Goal: Communication & Community: Ask a question

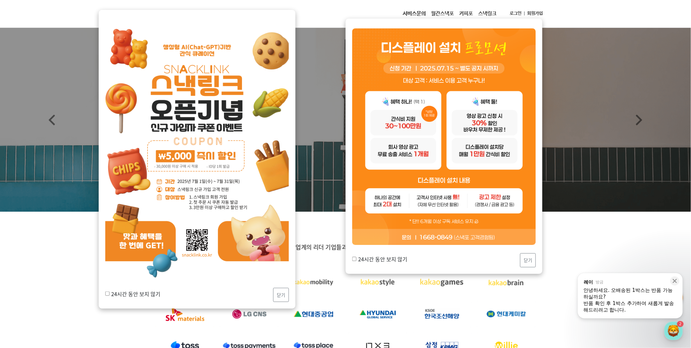
click at [636, 303] on div "반품 확인 후 1박스 추가하여 새롭게 발송해드리려고 합니다." at bounding box center [630, 306] width 93 height 13
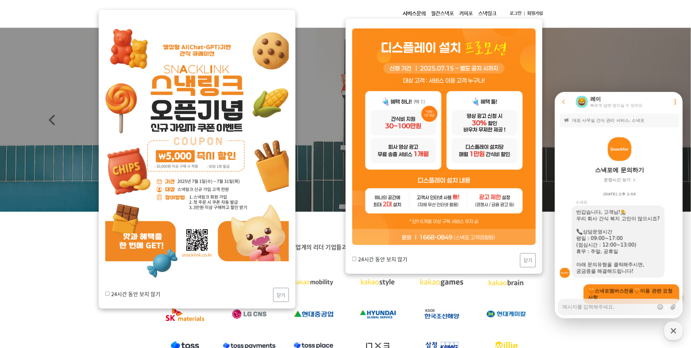
scroll to position [852, 0]
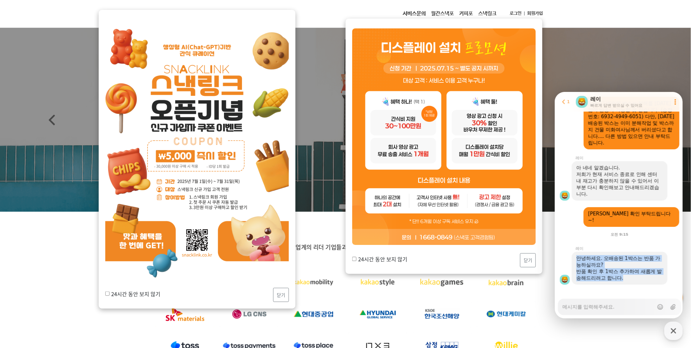
drag, startPoint x: 577, startPoint y: 254, endPoint x: 633, endPoint y: 272, distance: 58.3
click at [633, 272] on div "안녕하세요. 오배송된 1박스는 반품 가능하실까요? 반품 확인 후 1박스 추가하여 새롭게 발송해드리려고 합니다." at bounding box center [619, 267] width 87 height 26
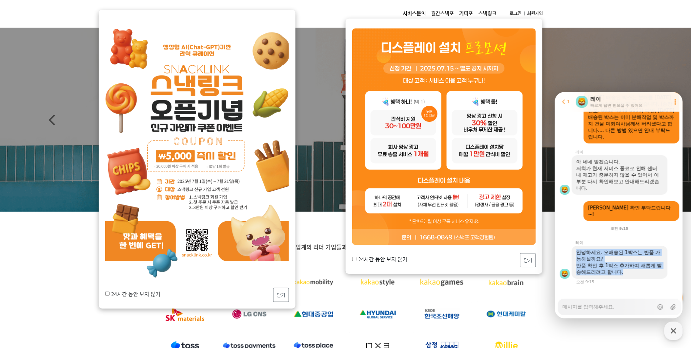
click at [633, 272] on div "안녕하세요. 오배송된 1박스는 반품 가능하실까요? 반품 확인 후 1박스 추가하여 새롭게 발송해드리려고 합니다." at bounding box center [620, 261] width 96 height 33
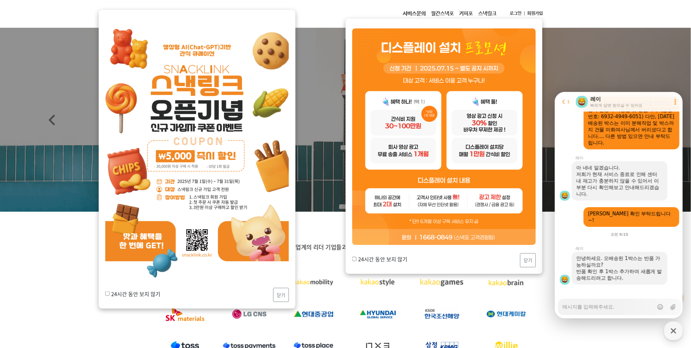
click at [633, 272] on div "반품 확인 후 1박스 추가하여 새롭게 발송해드리려고 합니다." at bounding box center [619, 274] width 87 height 13
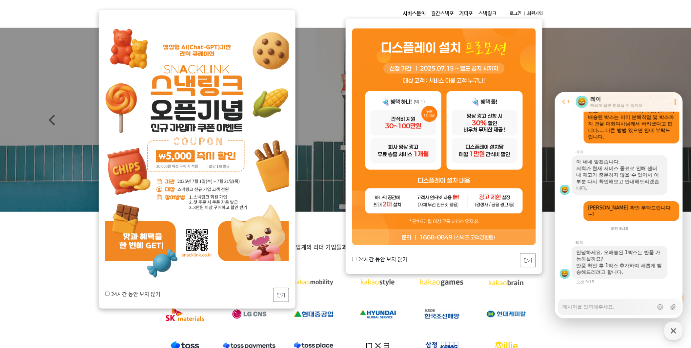
scroll to position [858, 0]
click at [623, 305] on textarea "Messenger Input Textarea" at bounding box center [607, 303] width 91 height 11
type textarea "x"
type textarea "d"
type textarea "x"
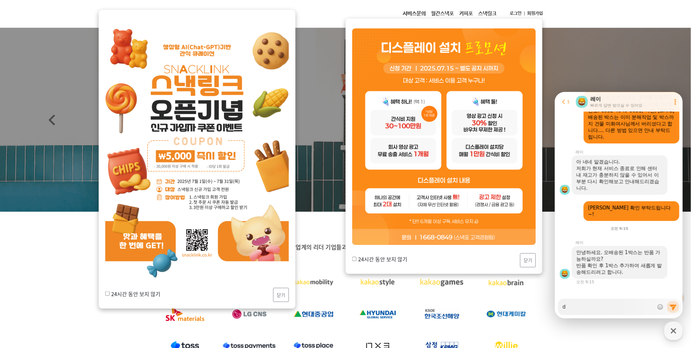
type textarea "dk"
type textarea "x"
type textarea "dka"
type textarea "x"
type textarea "dkak"
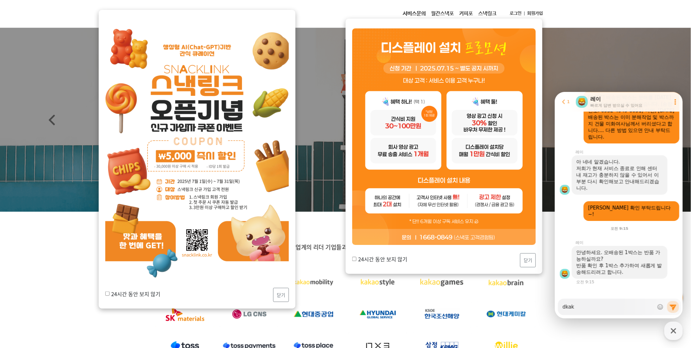
type textarea "x"
type textarea "dkak rk"
type textarea "x"
type textarea "dkak r"
type textarea "x"
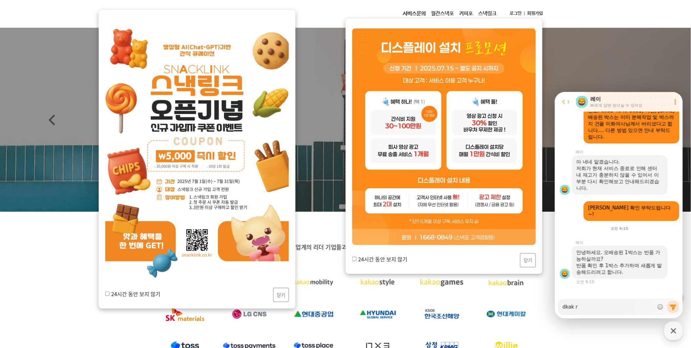
type textarea "dkak"
type textarea "x"
type textarea "dkak"
type textarea "x"
type textarea "dka"
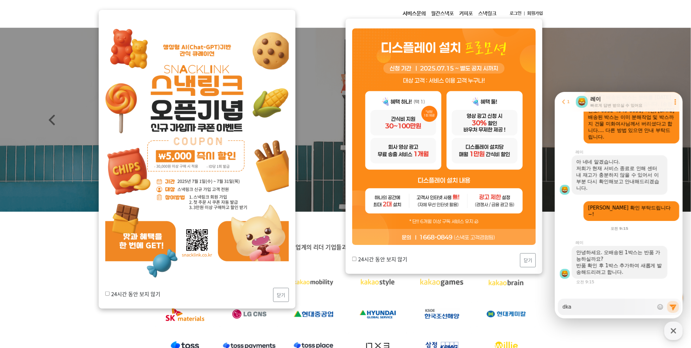
type textarea "x"
type textarea "dk"
type textarea "x"
type textarea "d"
type textarea "x"
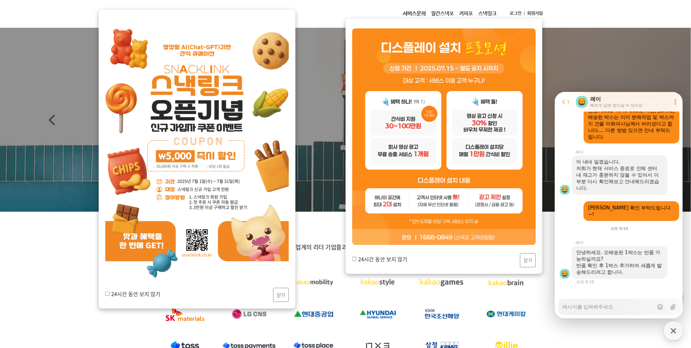
type textarea "x"
type textarea "ㅇ"
type textarea "x"
type textarea "아"
type textarea "x"
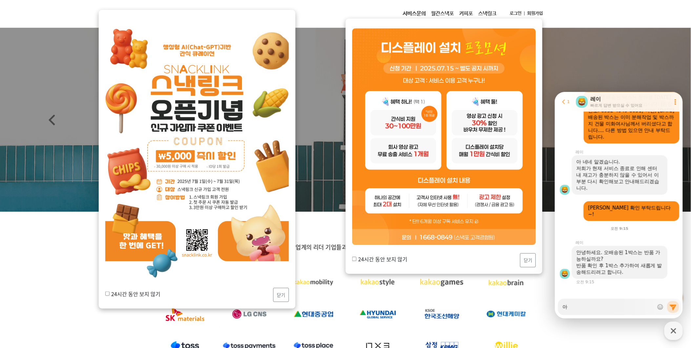
type textarea "암"
type textarea "x"
type textarea "아마"
type textarea "x"
type textarea "아맏"
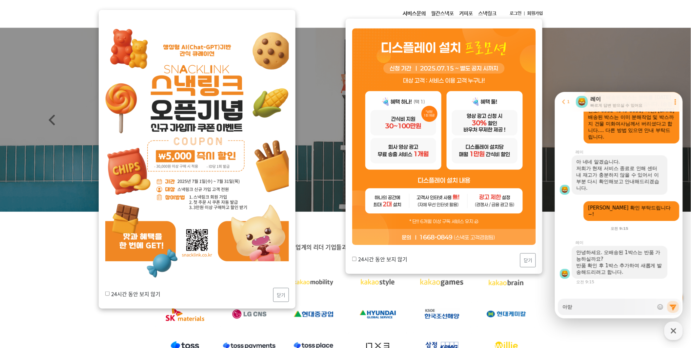
type textarea "x"
type textarea "아마도"
type textarea "x"
type textarea "아마도"
type textarea "x"
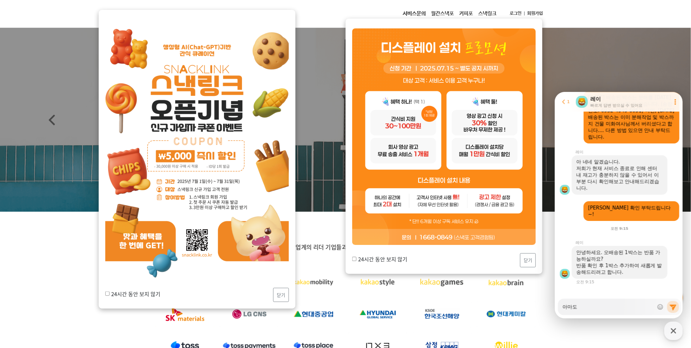
type textarea "아마도 ㄱ"
type textarea "x"
type textarea "아마도 가"
type textarea "x"
type textarea "아마도 간"
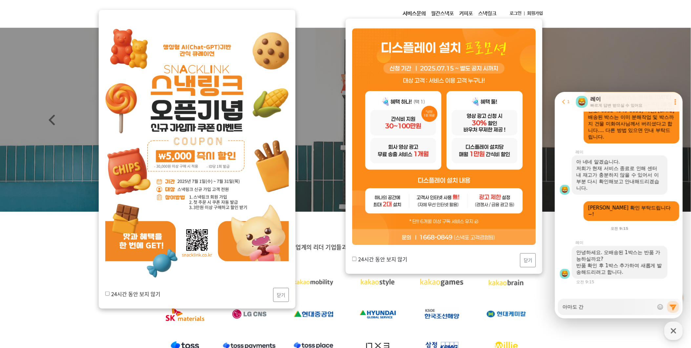
type textarea "x"
type textarea "아마도 가느"
type textarea "x"
type textarea "아마도 가능"
type textarea "x"
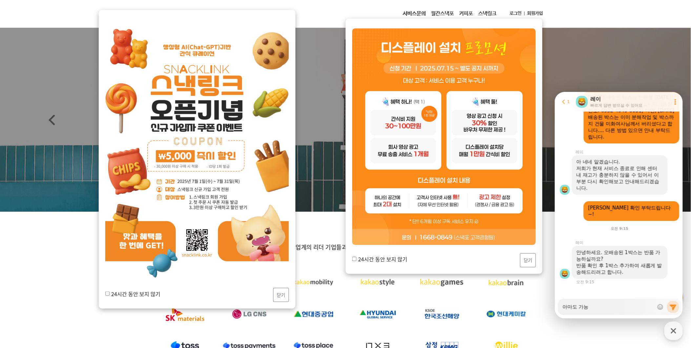
type textarea "아마도 가능ㅎ"
type textarea "x"
type textarea "아마도 가능하"
type textarea "x"
type textarea "아마도 가능할"
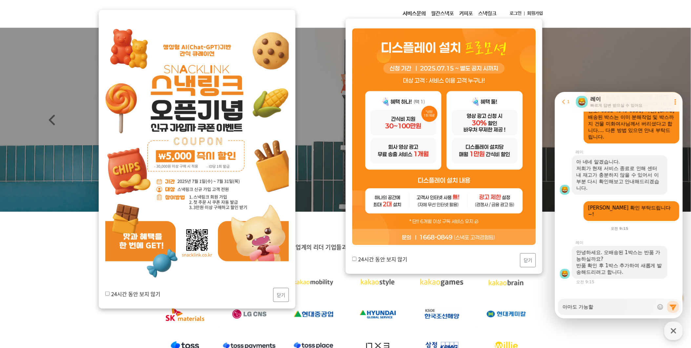
type textarea "x"
type textarea "아마도 가능할"
type textarea "x"
type textarea "아마도 가능할 ㄱ"
type textarea "x"
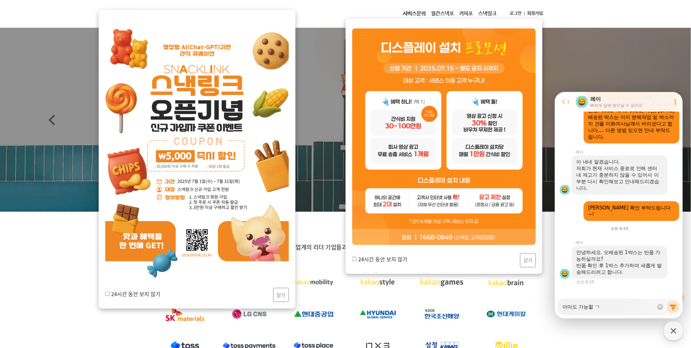
type textarea "아마도 가능할 거"
type textarea "x"
type textarea "아마도 가능할 것"
type textarea "x"
type textarea "아마도 가능할 것"
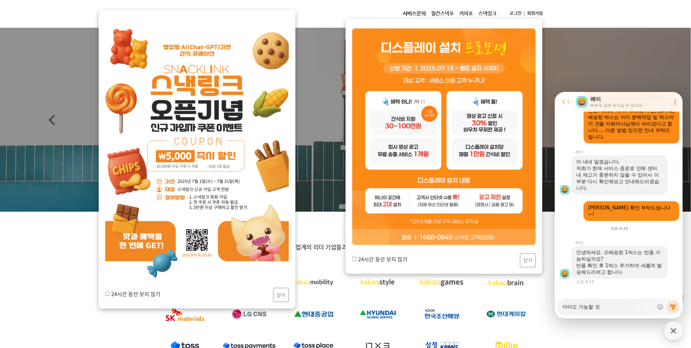
type textarea "x"
type textarea "아마도 가능할 것 ㄱ"
type textarea "x"
type textarea "아마도 가능할 것 가"
type textarea "x"
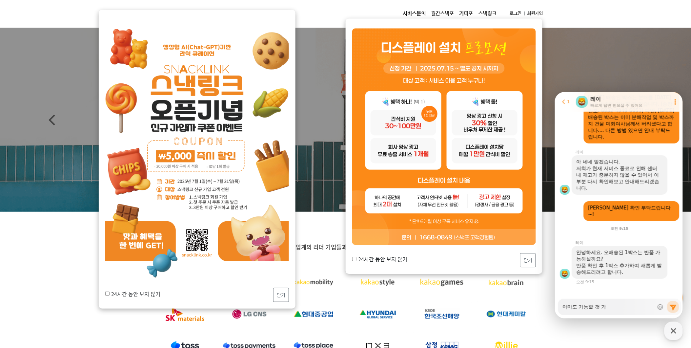
type textarea "아마도 가능할 것 같"
type textarea "x"
type textarea "아마도 가능할 것 같ㅅ"
type textarea "x"
type textarea "아마도 가능할 것 같스"
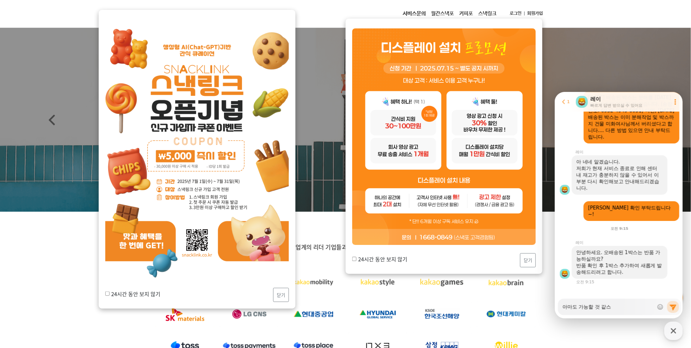
type textarea "x"
type textarea "아마도 가능할 것 같습"
type textarea "x"
type textarea "아마도 가능할 것 같습ㄴ"
type textarea "x"
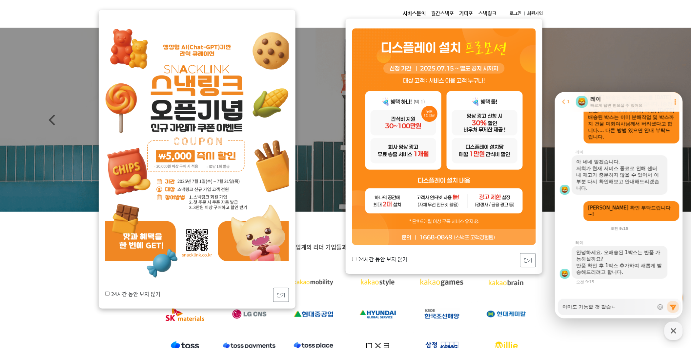
type textarea "아마도 가능할 것 같습"
type textarea "x"
type textarea "아마도 가능할 것 같"
type textarea "x"
type textarea "아마도 가능할 것"
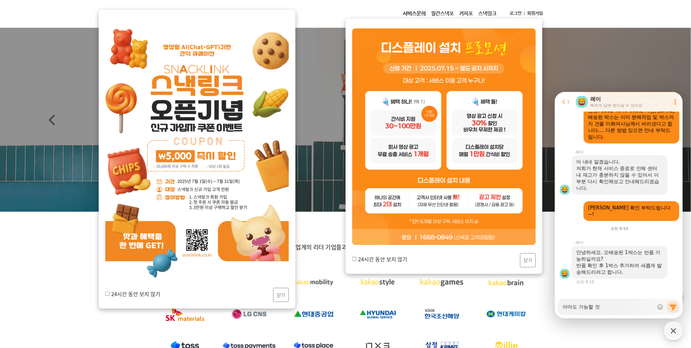
type textarea "x"
type textarea "아마도 가능할 것"
type textarea "x"
type textarea "아마도 가능할"
type textarea "x"
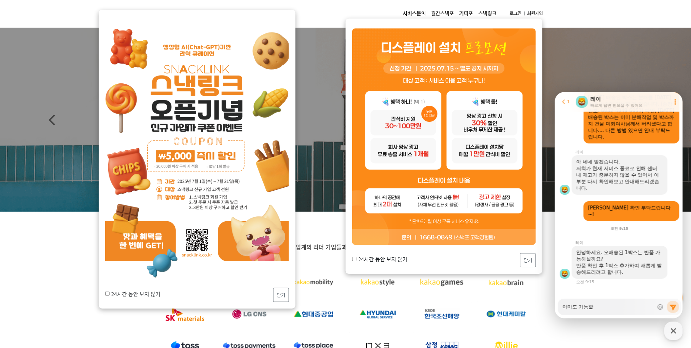
type textarea "아마도 가능할"
type textarea "x"
type textarea "아마도 가능"
type textarea "x"
type textarea "아마도 가"
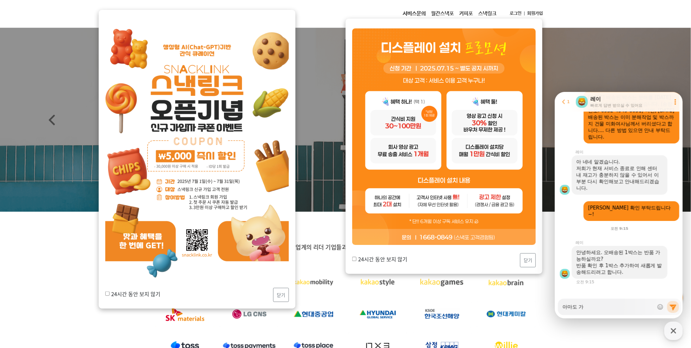
type textarea "x"
type textarea "아마도"
type textarea "x"
type textarea "아마도"
type textarea "x"
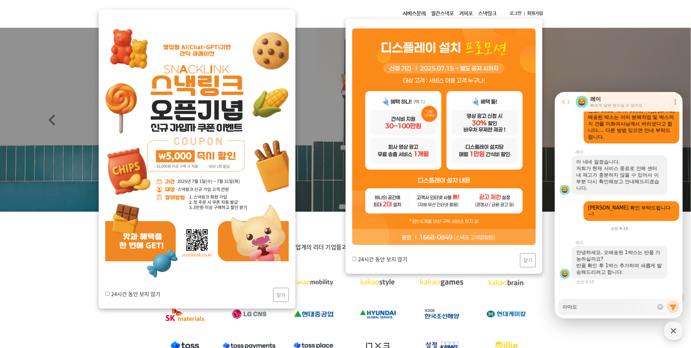
type textarea "아마"
type textarea "x"
type textarea "아"
type textarea "x"
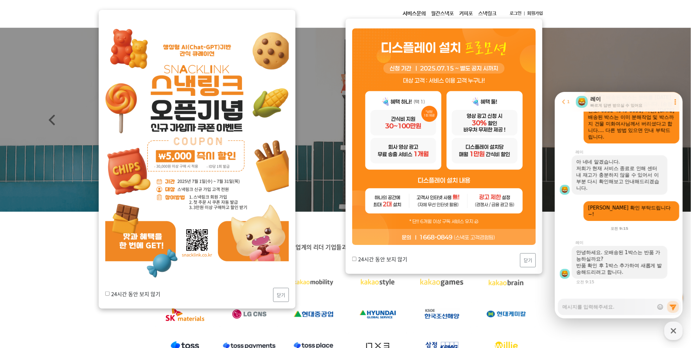
type textarea "ㅇ"
type textarea "x"
type textarea "아"
type textarea "x"
type textarea "암"
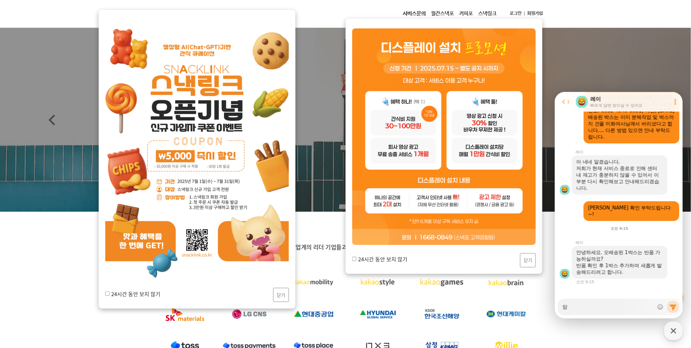
type textarea "x"
type textarea "아마"
type textarea "x"
type textarea "아맏"
type textarea "x"
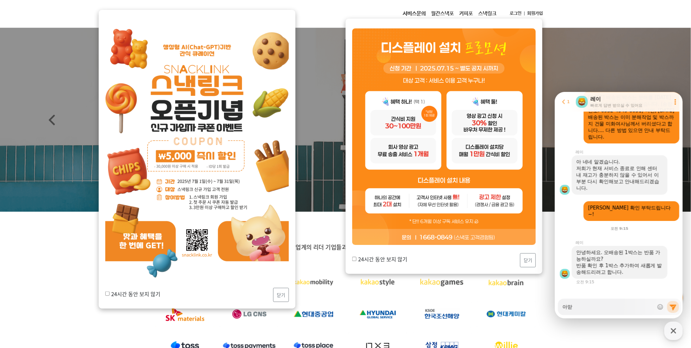
type textarea "아마도"
type textarea "x"
type textarea "아마도"
type textarea "x"
type textarea "아마도 가"
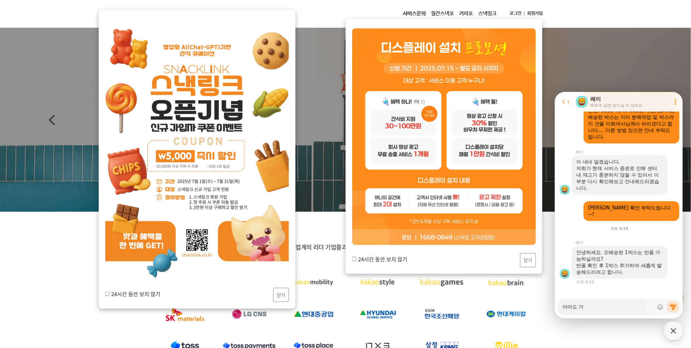
type textarea "x"
type textarea "아마도 간"
type textarea "x"
type textarea "아마도 가느"
type textarea "x"
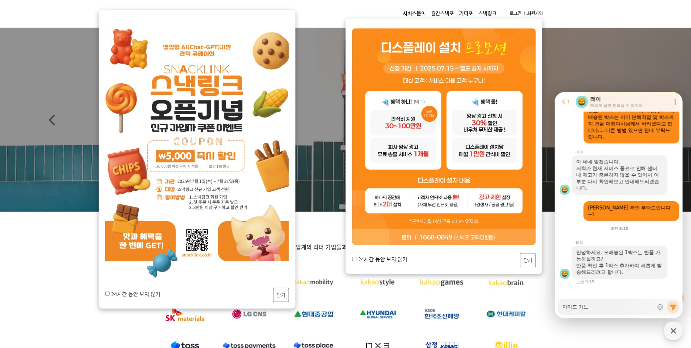
type textarea "아마도 가능"
type textarea "x"
type textarea "아마도 가능ㅎ"
type textarea "x"
type textarea "아마도 가능하"
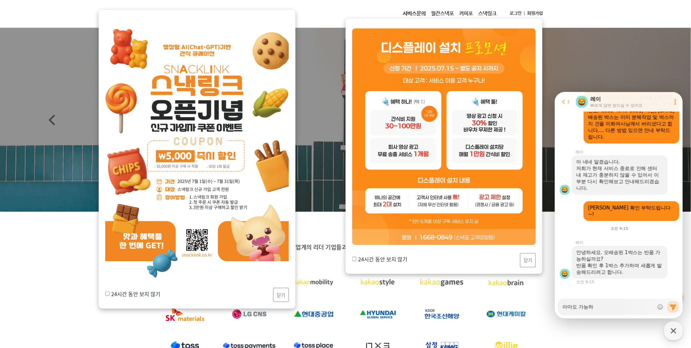
type textarea "x"
type textarea "아마도 가능할"
type textarea "x"
type textarea "아마도 가능할"
type textarea "x"
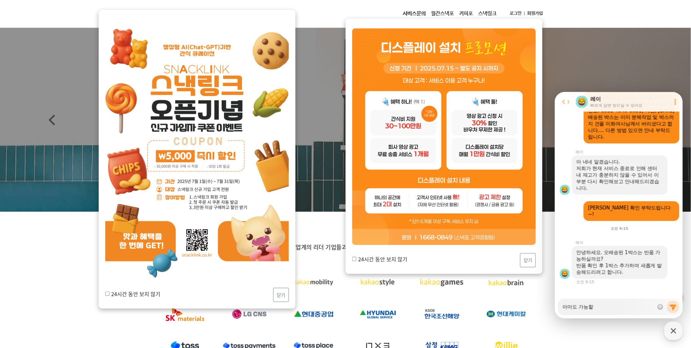
type textarea "아마도 가능할 ㄱ"
type textarea "x"
type textarea "아마도 가능할 거"
type textarea "x"
type textarea "아마도 가능할 것"
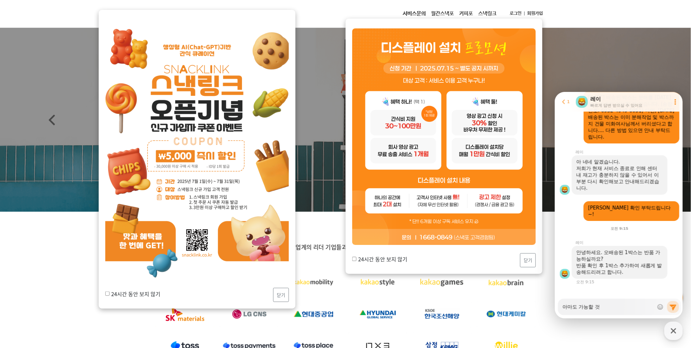
type textarea "x"
type textarea "아마도 가능할 것"
type textarea "x"
type textarea "아마도 가능할 것 ㄱ"
type textarea "x"
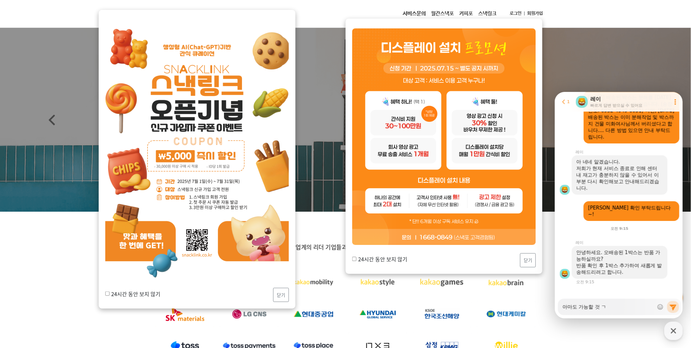
type textarea "아마도 가능할 것 가"
type textarea "x"
type textarea "아마도 가능할 것 같"
type textarea "x"
type textarea "아마도 가능할 것 같ㅅ"
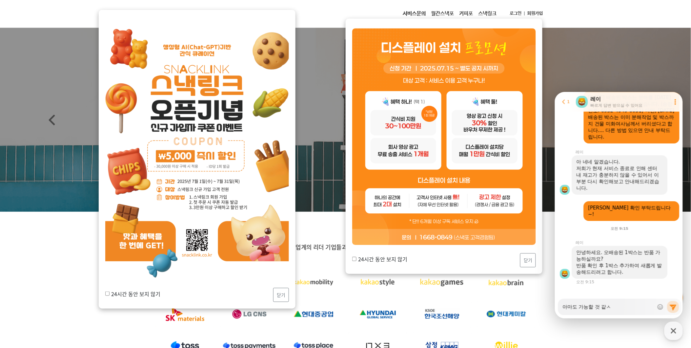
type textarea "x"
type textarea "아마도 가능할 것 같습"
type textarea "x"
type textarea "아마도 가능할 것 같습ㄴ"
type textarea "x"
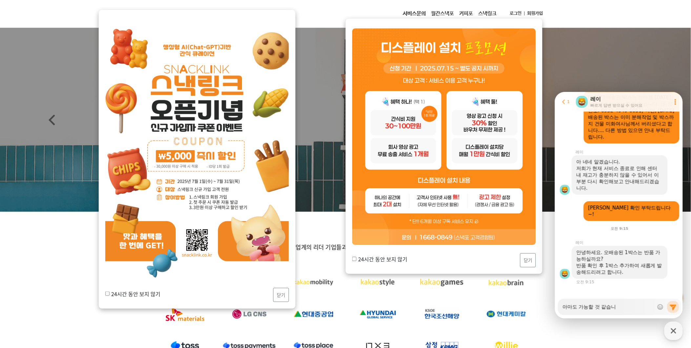
type textarea "아마도 가능할 것 같습닏"
type textarea "x"
type textarea "아마도 가능할 것 같습니다"
type textarea "x"
type textarea "아마도 가능할 것 같습니다."
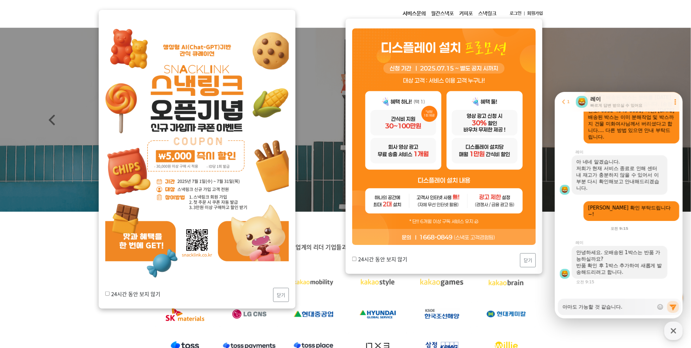
type textarea "x"
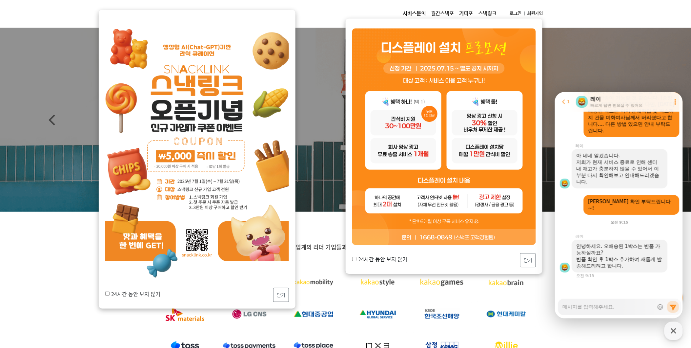
type textarea "x"
type textarea "ㅂ"
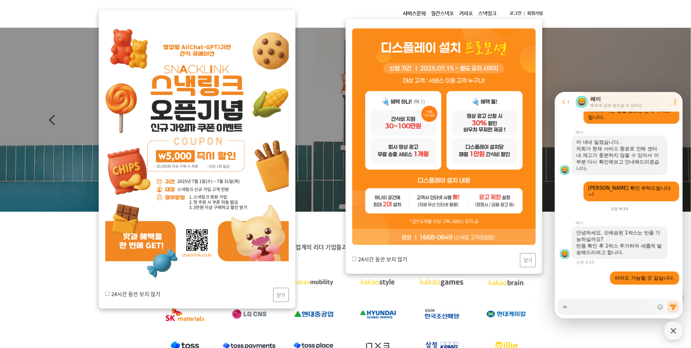
type textarea "x"
type textarea "바"
type textarea "x"
type textarea "반"
type textarea "x"
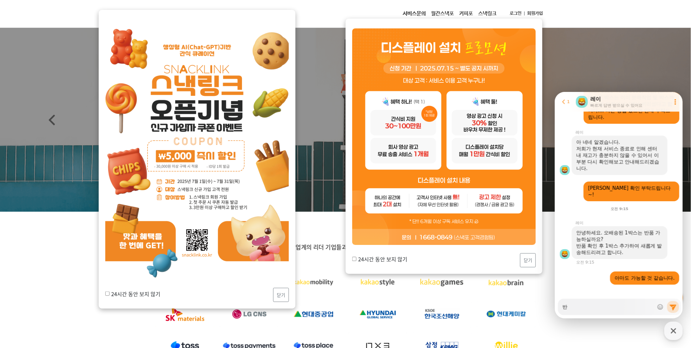
type textarea "반ㅍ"
type textarea "x"
type textarea "반푸"
type textarea "x"
type textarea "반품"
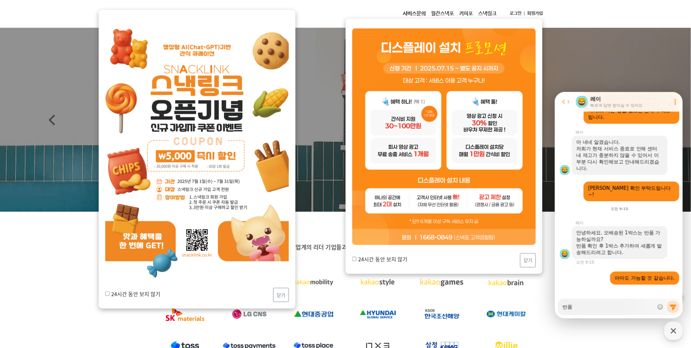
type textarea "x"
type textarea "반품ㅇ"
type textarea "x"
type textarea "반품으"
type textarea "x"
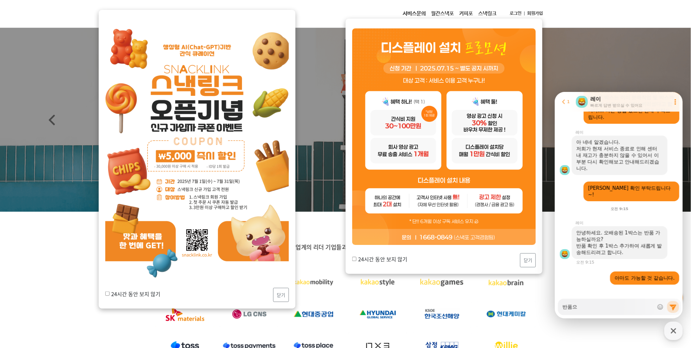
type textarea "반품은"
type textarea "x"
type textarea "반품은"
type textarea "x"
type textarea "반품은 ㅈ"
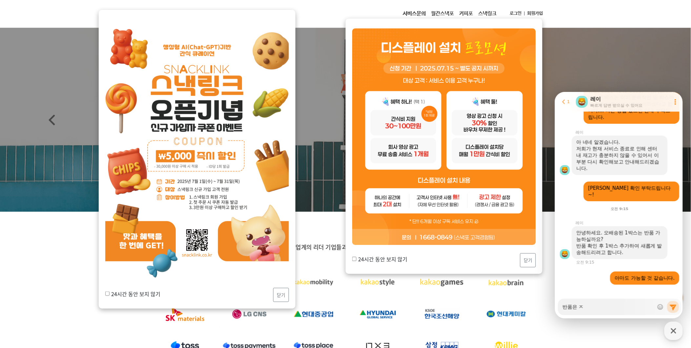
type textarea "x"
type textarea "반품은"
type textarea "x"
type textarea "반품은 ㅅ"
type textarea "x"
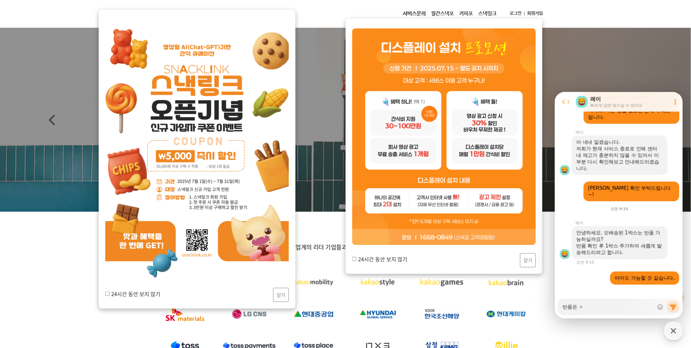
type textarea "반품은 스"
type textarea "x"
type textarea "반품은 슨"
type textarea "x"
type textarea "반품은 스내"
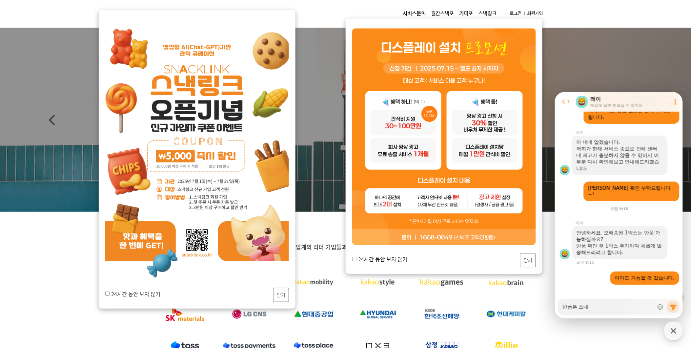
type textarea "x"
type textarea "반품은 스낵"
type textarea "x"
type textarea "반품은 스낵ㅍ"
type textarea "x"
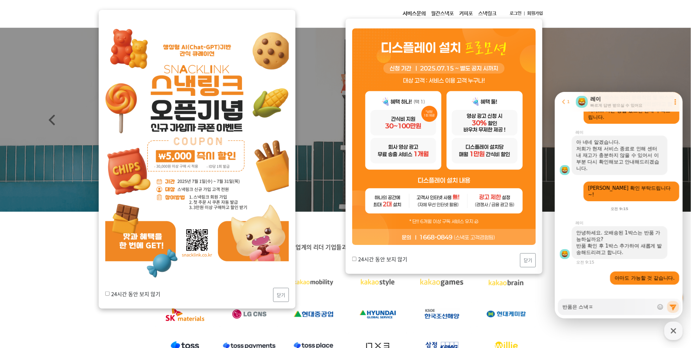
type textarea "반품은 스낵포"
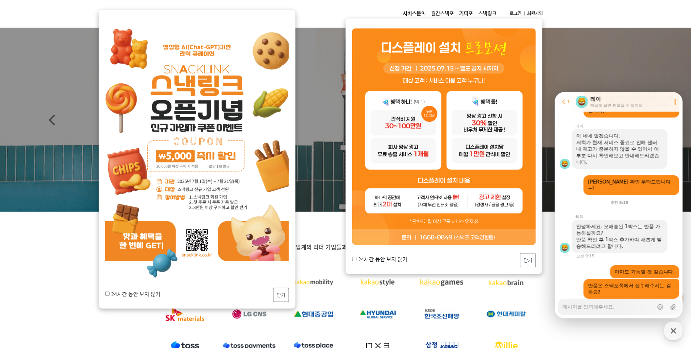
scroll to position [898, 0]
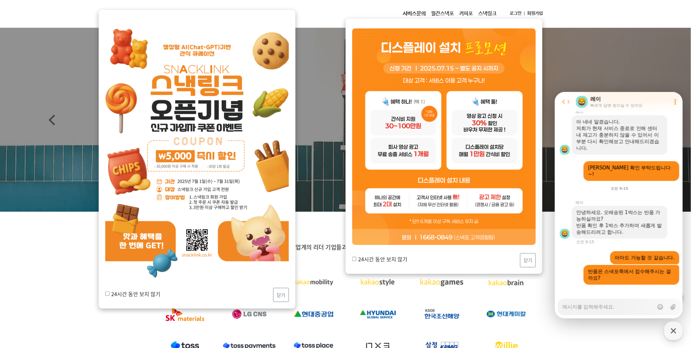
click at [106, 293] on input "24시간 동안 보지 않기" at bounding box center [107, 293] width 4 height 4
click at [277, 302] on div "24시간 동안 보지 않기 닫기" at bounding box center [197, 295] width 184 height 14
click at [277, 300] on button "닫기" at bounding box center [281, 295] width 16 height 14
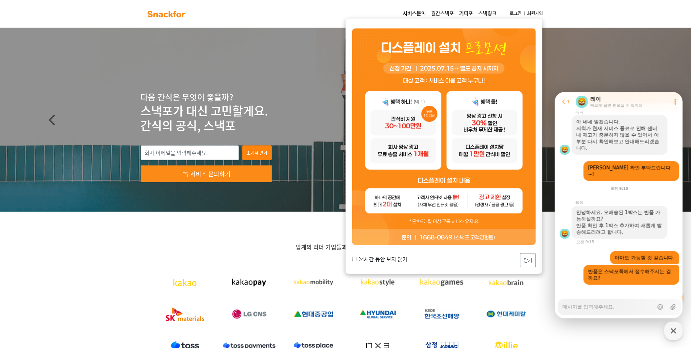
click at [355, 260] on input "24시간 동안 보지 않기" at bounding box center [354, 258] width 4 height 4
click at [532, 255] on button "닫기" at bounding box center [528, 260] width 16 height 14
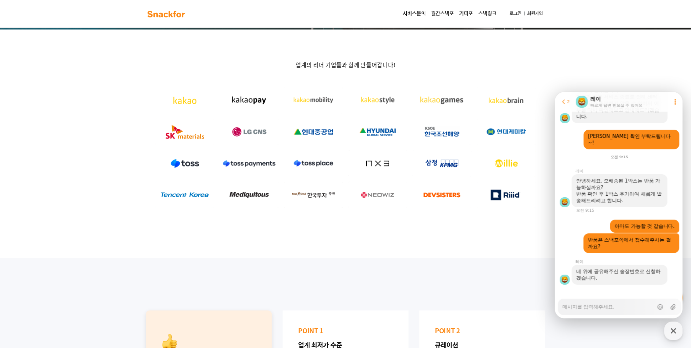
scroll to position [929, 0]
click at [616, 306] on textarea "Messenger Input Textarea" at bounding box center [607, 303] width 91 height 11
click at [600, 304] on textarea "Messenger Input Textarea" at bounding box center [607, 303] width 91 height 11
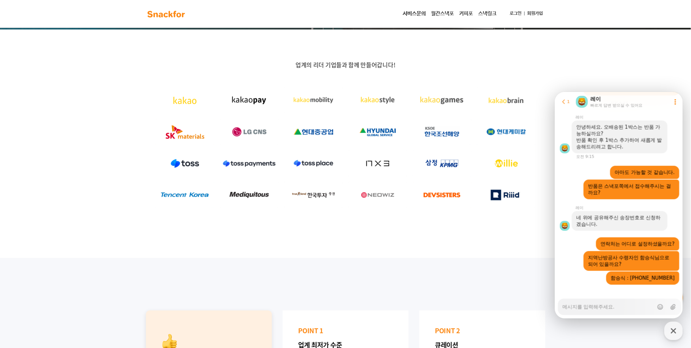
scroll to position [910, 0]
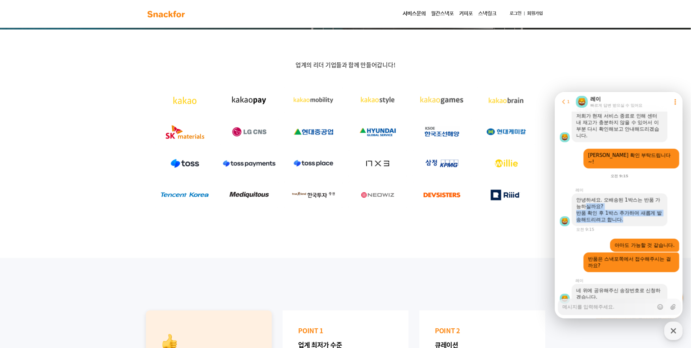
drag, startPoint x: 584, startPoint y: 197, endPoint x: 656, endPoint y: 217, distance: 75.2
click at [656, 217] on div "안녕하세요. 오배송된 1박스는 반품 가능하실까요? 반품 확인 후 1박스 추가하여 새롭게 발송해드리려고 합니다." at bounding box center [620, 209] width 96 height 33
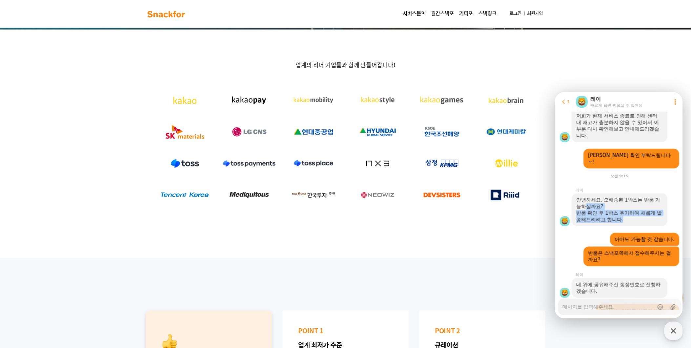
drag, startPoint x: 656, startPoint y: 217, endPoint x: 650, endPoint y: 216, distance: 6.3
click at [650, 216] on div "반품 확인 후 1박스 추가하여 새롭게 발송해드리려고 합니다." at bounding box center [619, 215] width 87 height 13
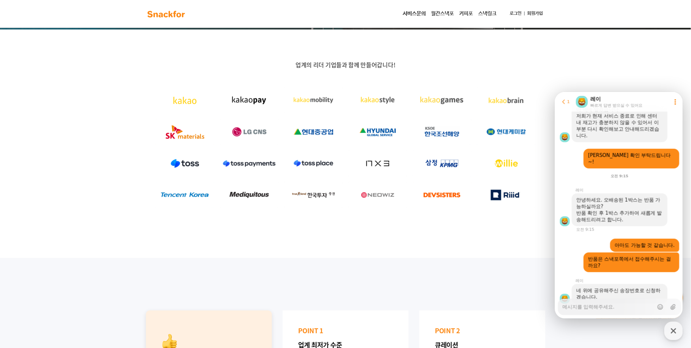
scroll to position [983, 0]
